Goal: Task Accomplishment & Management: Manage account settings

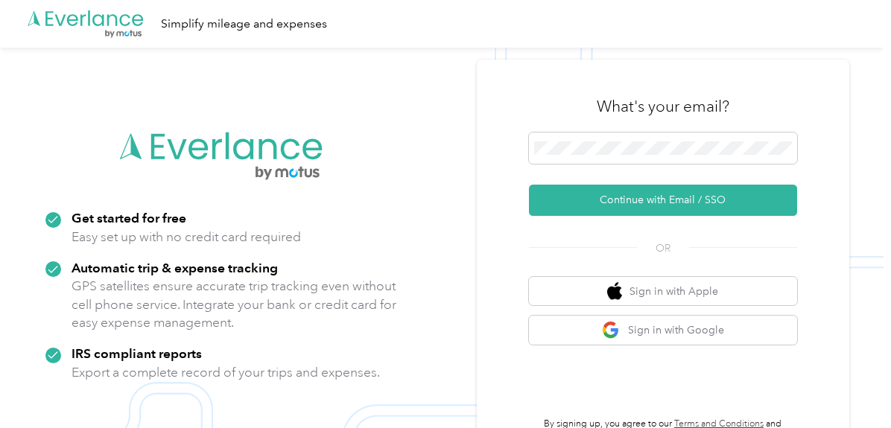
drag, startPoint x: 483, startPoint y: 238, endPoint x: 441, endPoint y: 215, distance: 47.3
click at [483, 238] on div "What's your email? Continue with Email / SSO OR Sign in with Apple Sign in with…" at bounding box center [663, 262] width 372 height 405
